Goal: Use online tool/utility: Utilize a website feature to perform a specific function

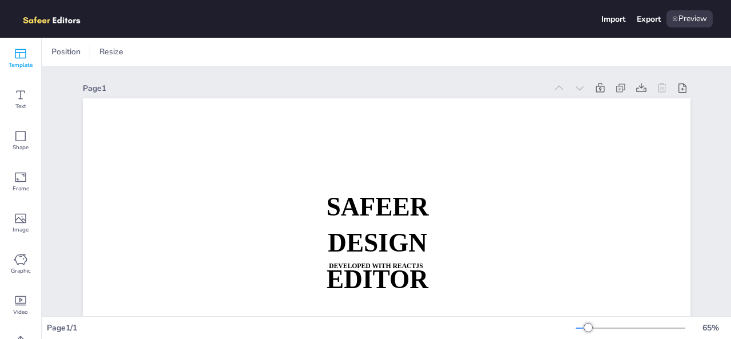
click at [14, 56] on icon at bounding box center [21, 54] width 14 height 14
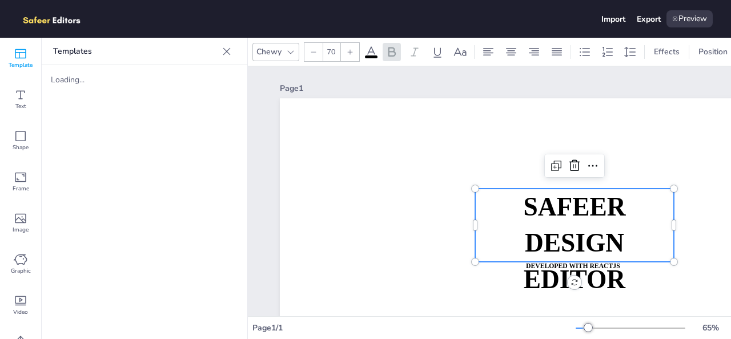
click at [533, 219] on strong "SAFEER" at bounding box center [574, 207] width 102 height 29
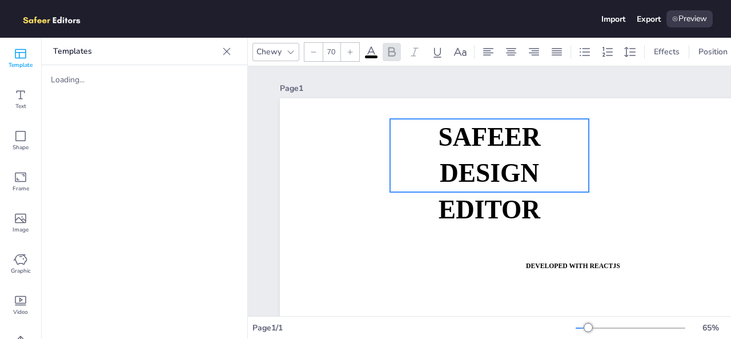
drag, startPoint x: 533, startPoint y: 219, endPoint x: 448, endPoint y: 154, distance: 107.2
click at [448, 151] on strong "SAFEER" at bounding box center [489, 137] width 102 height 29
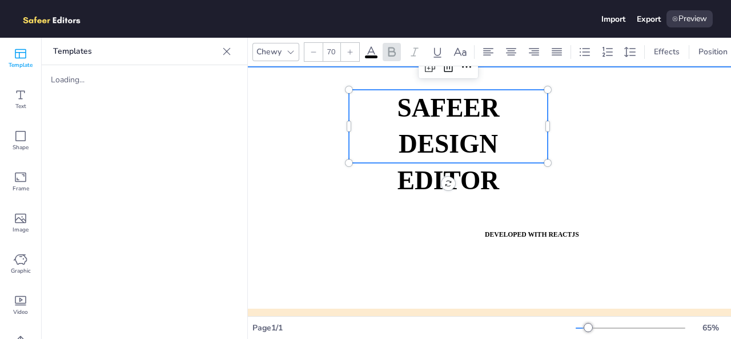
scroll to position [27, 0]
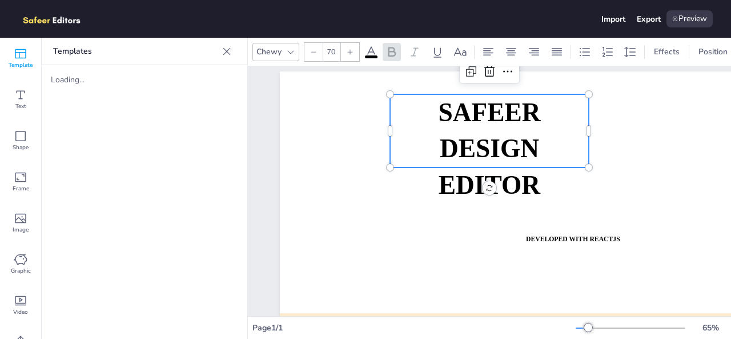
click at [73, 75] on div "Loading..." at bounding box center [96, 79] width 91 height 11
drag, startPoint x: 73, startPoint y: 75, endPoint x: 68, endPoint y: 79, distance: 6.1
click at [73, 76] on div "Loading..." at bounding box center [96, 79] width 91 height 11
click at [14, 99] on icon at bounding box center [21, 95] width 14 height 14
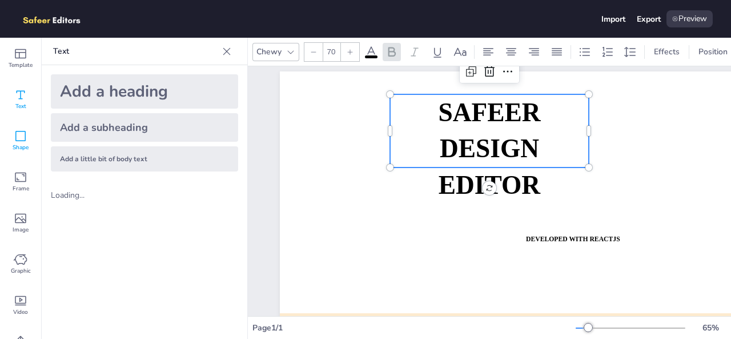
click at [17, 151] on span "Shape" at bounding box center [21, 147] width 16 height 9
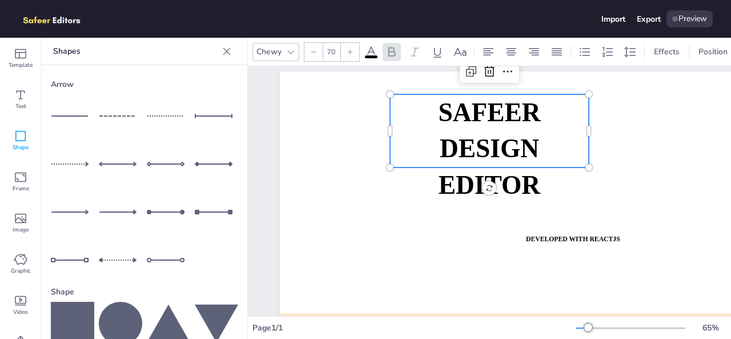
scroll to position [187, 0]
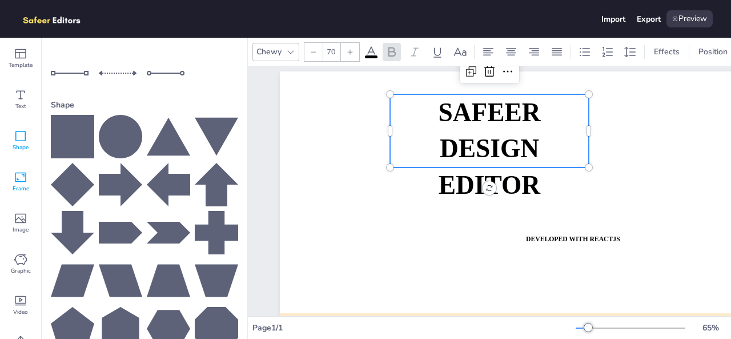
click at [33, 197] on div "Frame" at bounding box center [20, 181] width 41 height 41
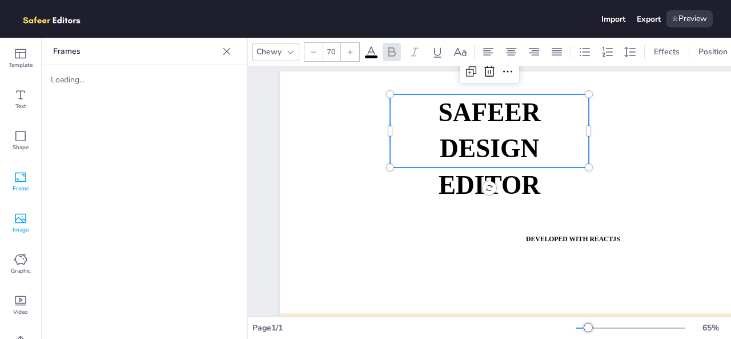
click at [22, 228] on span "Image" at bounding box center [21, 229] width 16 height 9
click at [17, 255] on icon at bounding box center [20, 259] width 13 height 10
click at [16, 310] on span "Video" at bounding box center [20, 311] width 15 height 9
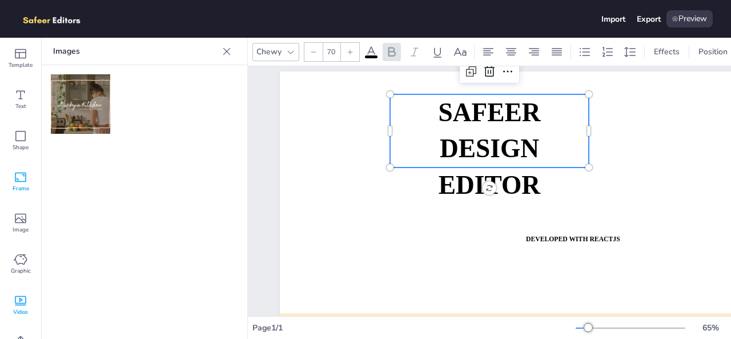
scroll to position [1, 0]
click at [94, 113] on img at bounding box center [80, 103] width 59 height 59
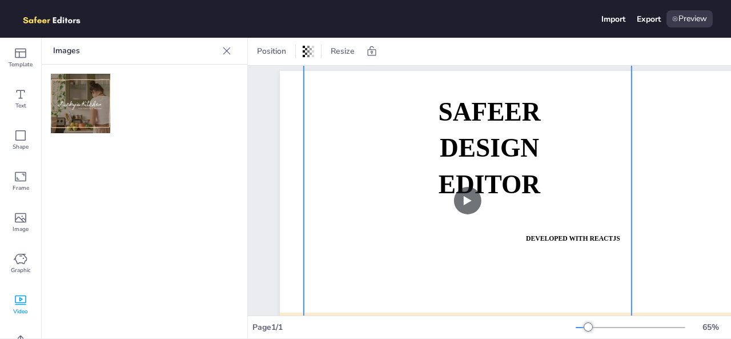
drag, startPoint x: 503, startPoint y: 179, endPoint x: 387, endPoint y: 137, distance: 123.2
click at [387, 137] on video at bounding box center [468, 200] width 328 height 274
click at [15, 226] on span "Image" at bounding box center [21, 228] width 16 height 9
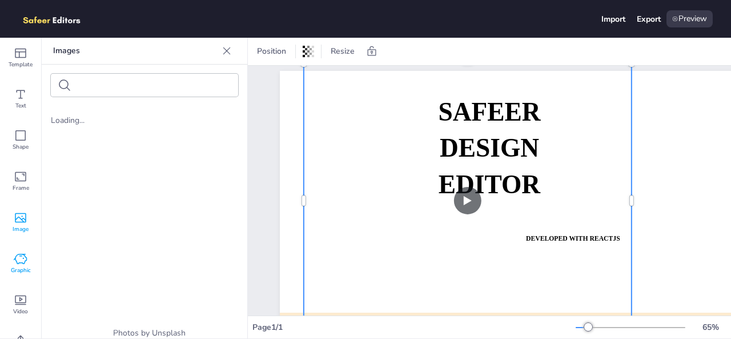
click at [35, 247] on div "Graphic" at bounding box center [20, 263] width 41 height 41
click at [23, 268] on span "Graphic" at bounding box center [21, 270] width 20 height 9
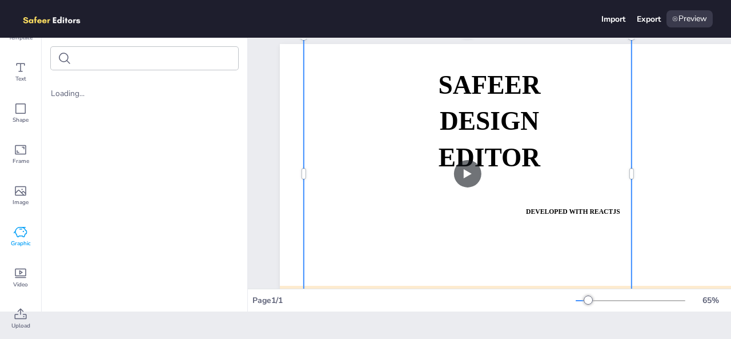
scroll to position [0, 0]
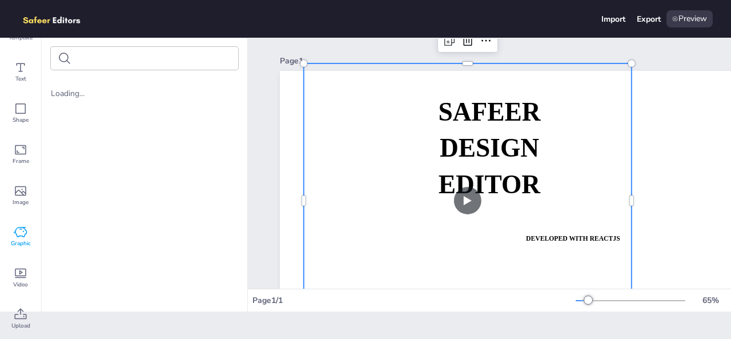
click at [44, 19] on img at bounding box center [57, 18] width 79 height 17
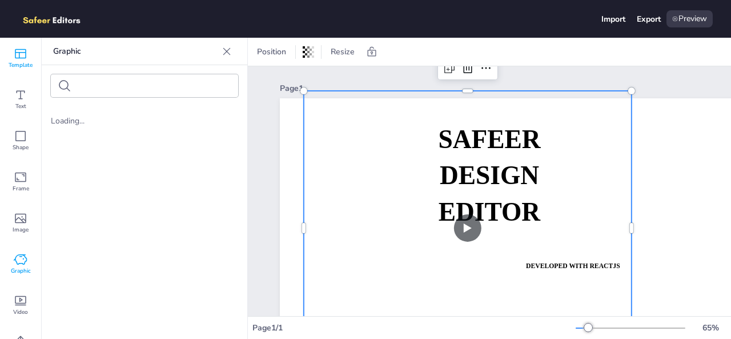
click at [25, 63] on span "Template" at bounding box center [21, 65] width 24 height 9
click at [226, 53] on icon at bounding box center [226, 51] width 11 height 11
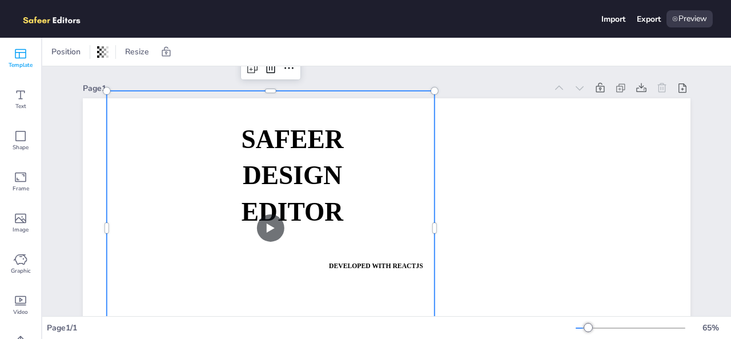
click at [22, 47] on icon at bounding box center [21, 54] width 14 height 14
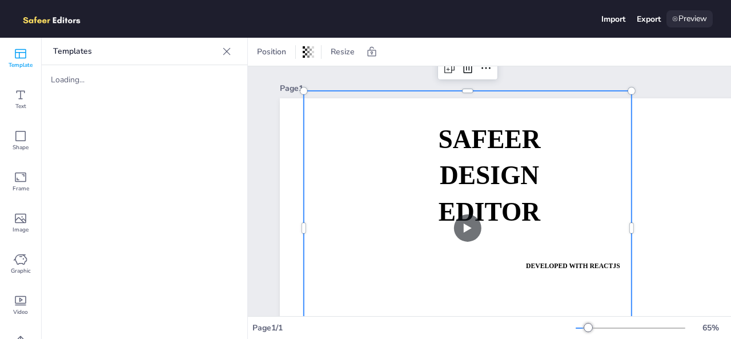
click at [684, 21] on div "Preview" at bounding box center [690, 18] width 46 height 17
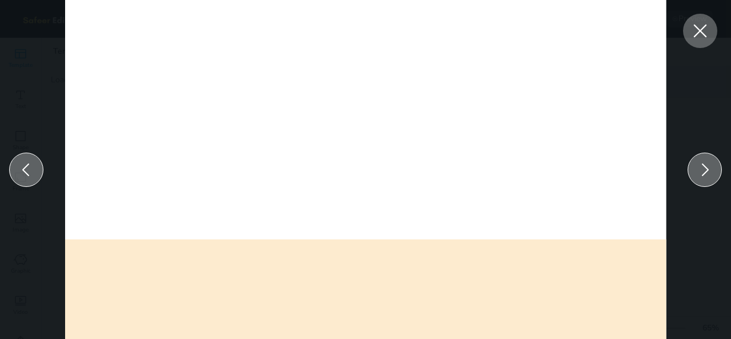
click at [704, 26] on icon at bounding box center [700, 31] width 21 height 21
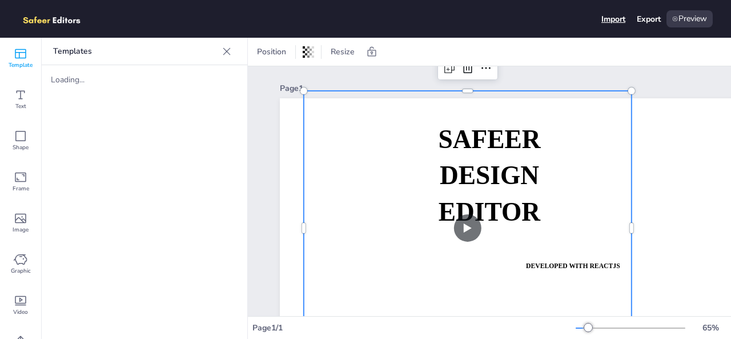
click at [617, 17] on div "Import" at bounding box center [614, 19] width 24 height 11
click at [74, 50] on p "Templates" at bounding box center [135, 51] width 165 height 27
click at [225, 53] on icon at bounding box center [226, 50] width 7 height 7
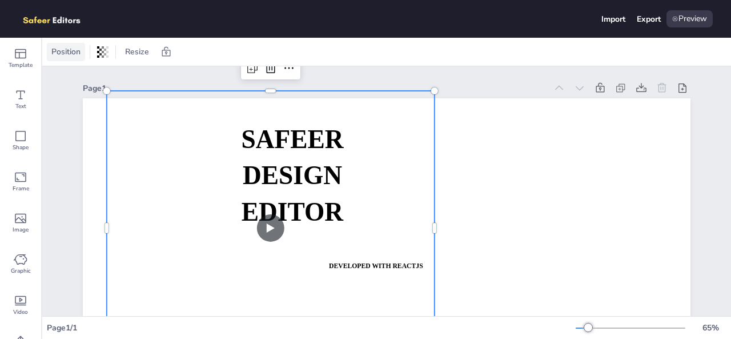
click at [63, 51] on span "Position" at bounding box center [66, 51] width 34 height 11
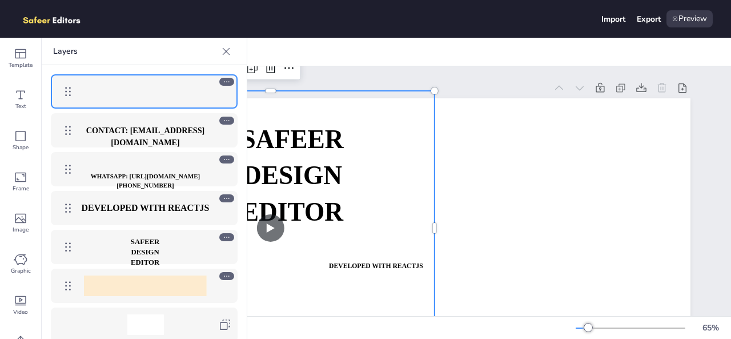
click at [223, 47] on icon at bounding box center [225, 51] width 11 height 11
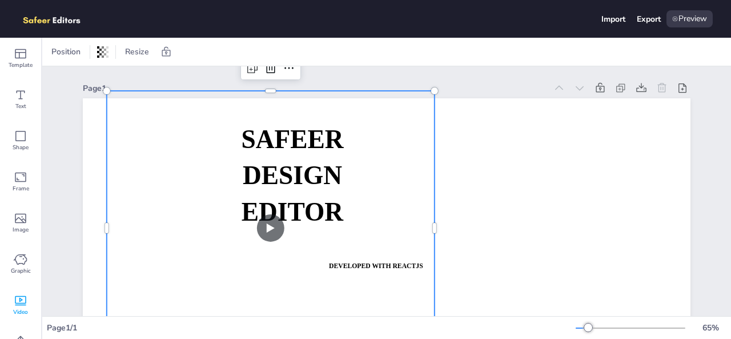
scroll to position [27, 0]
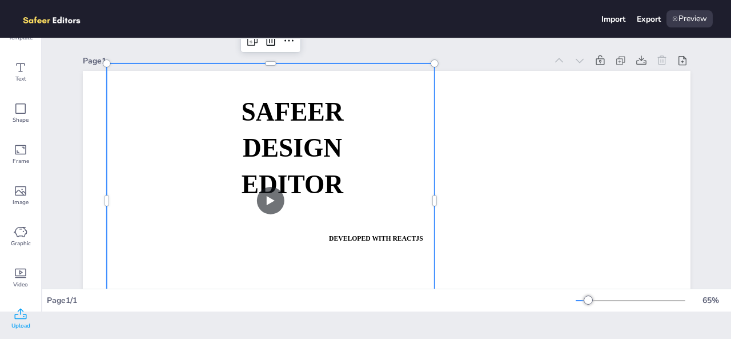
click at [29, 321] on span "Upload" at bounding box center [20, 325] width 19 height 9
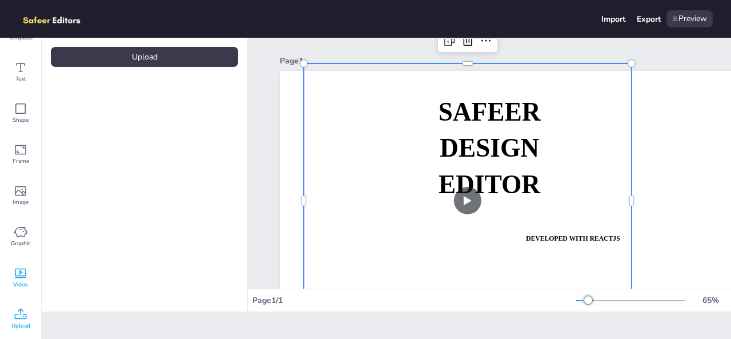
click at [16, 259] on div "Video" at bounding box center [20, 277] width 41 height 41
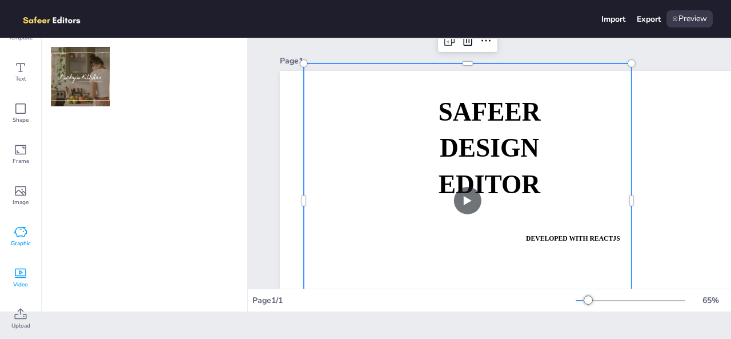
click at [24, 231] on icon at bounding box center [21, 232] width 14 height 14
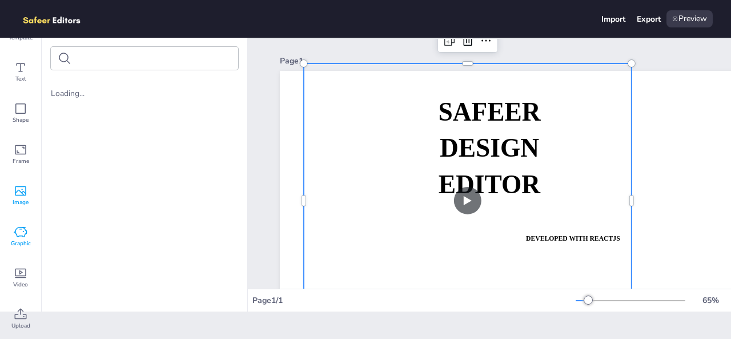
click at [22, 193] on icon at bounding box center [20, 191] width 11 height 10
click at [30, 124] on div "Shape" at bounding box center [20, 113] width 41 height 41
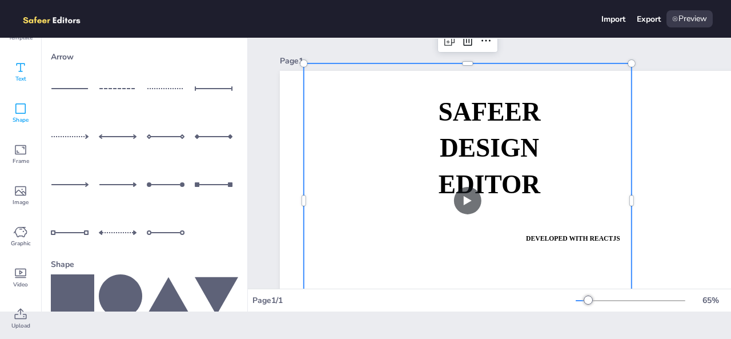
click at [30, 69] on div "Text" at bounding box center [20, 71] width 41 height 41
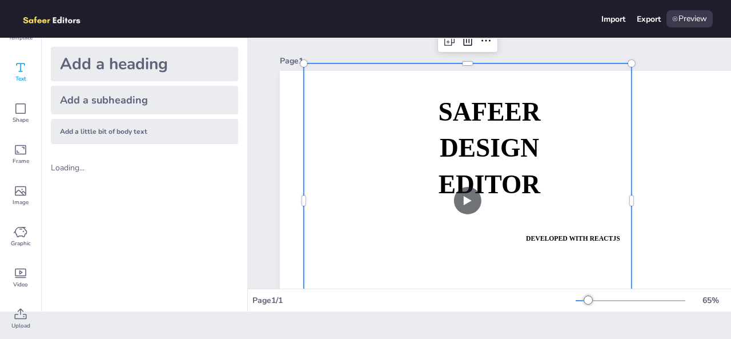
scroll to position [0, 0]
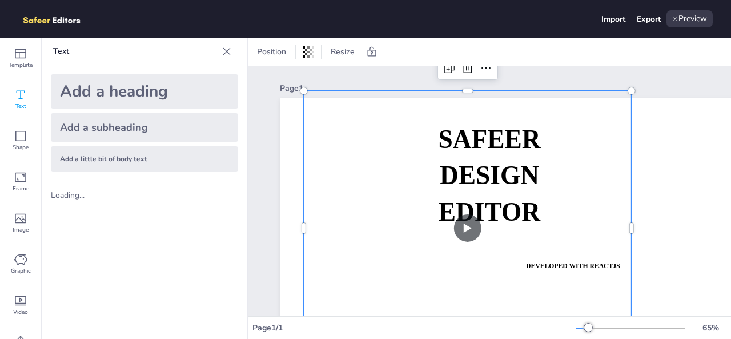
click at [410, 130] on video at bounding box center [468, 228] width 328 height 274
click at [303, 125] on div at bounding box center [303, 228] width 9 height 274
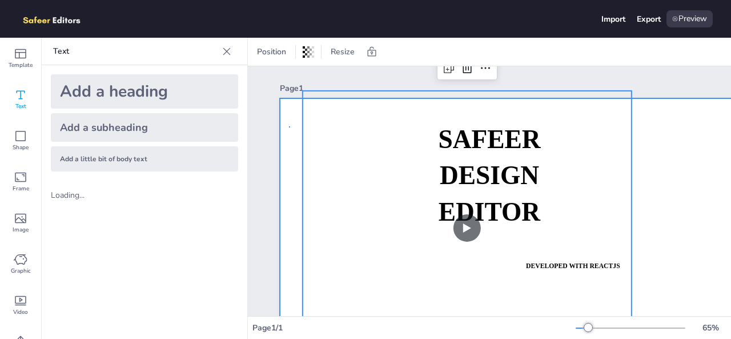
click at [288, 127] on div at bounding box center [584, 269] width 608 height 342
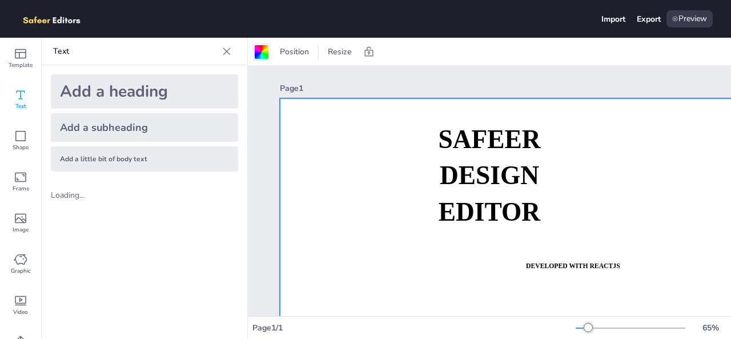
click at [264, 49] on div at bounding box center [262, 52] width 14 height 14
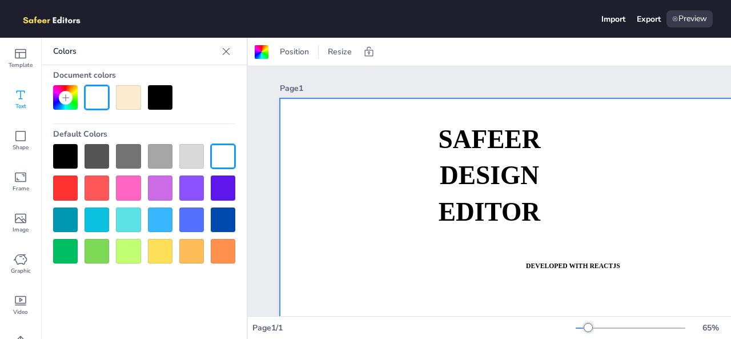
click at [159, 157] on div at bounding box center [160, 156] width 25 height 25
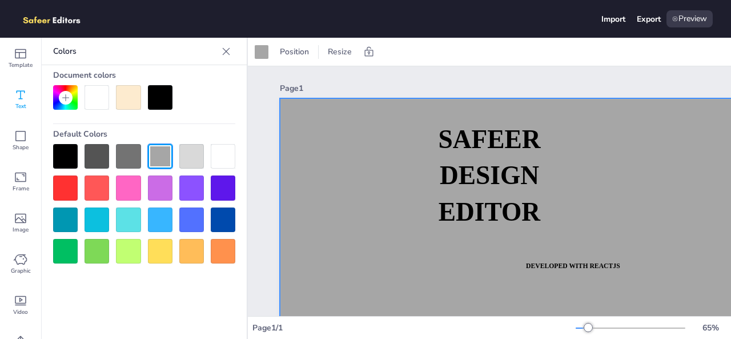
click at [150, 220] on div at bounding box center [160, 219] width 25 height 25
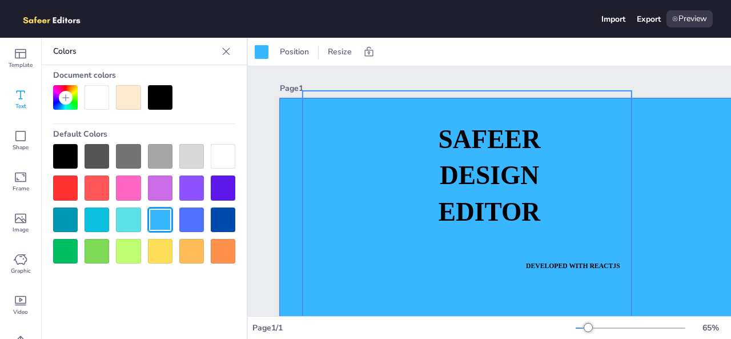
scroll to position [176, 0]
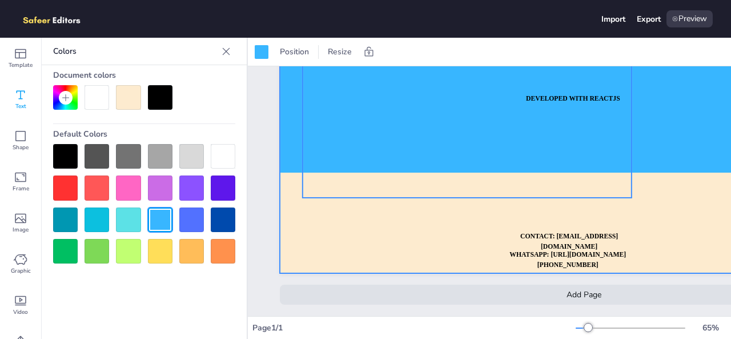
click at [411, 172] on video at bounding box center [467, 60] width 329 height 275
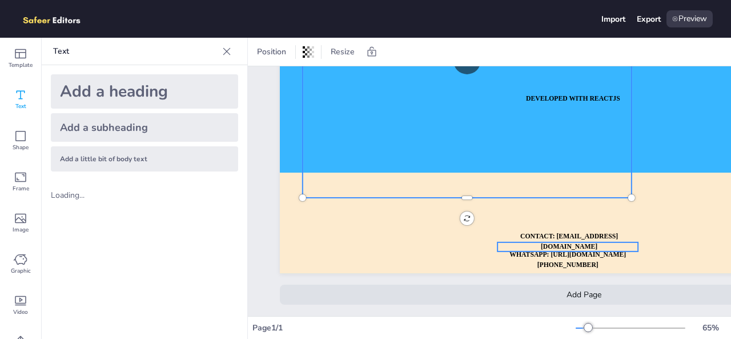
click at [510, 251] on strong "WHATSAPP: [URL][DOMAIN_NAME][PHONE_NUMBER]" at bounding box center [568, 259] width 117 height 17
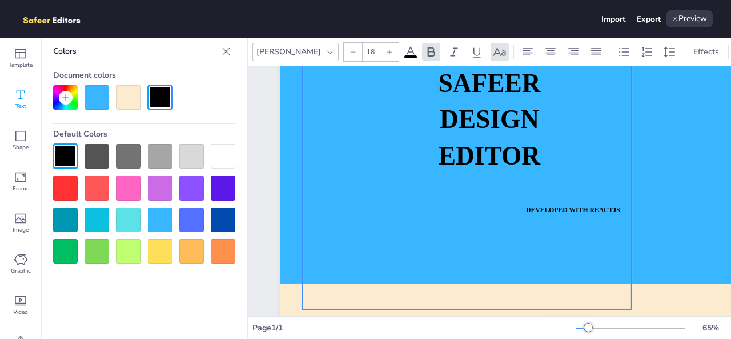
scroll to position [53, 0]
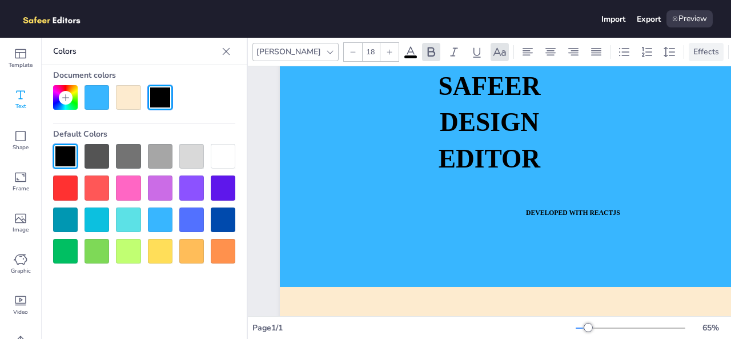
click at [689, 53] on div "Effects" at bounding box center [706, 52] width 35 height 18
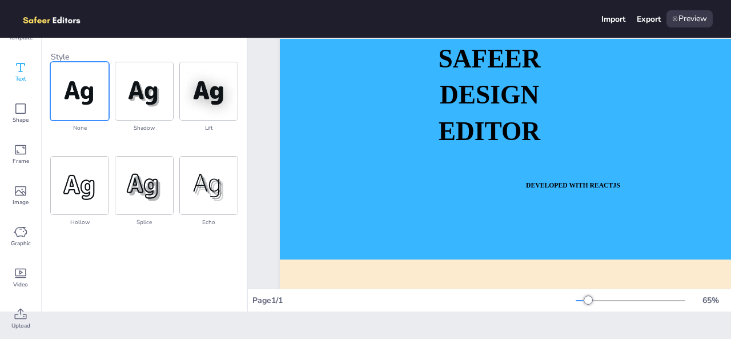
scroll to position [0, 0]
